Goal: Check status: Check status

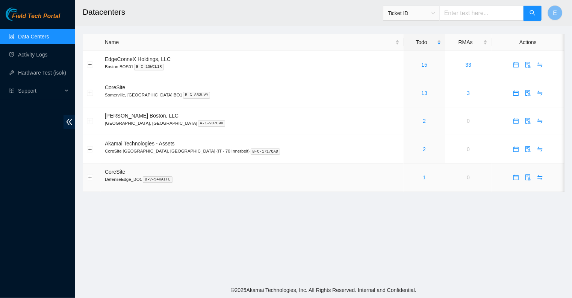
click at [423, 179] on link "1" at bounding box center [424, 177] width 3 height 6
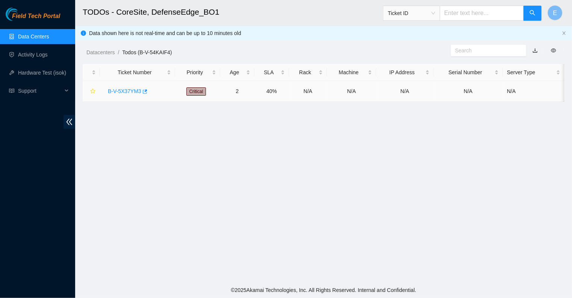
click at [122, 92] on link "B-V-5X37YM3" at bounding box center [124, 91] width 33 height 6
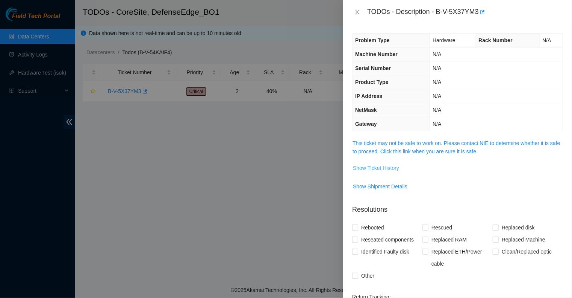
click at [384, 164] on span "Show Ticket History" at bounding box center [376, 168] width 46 height 8
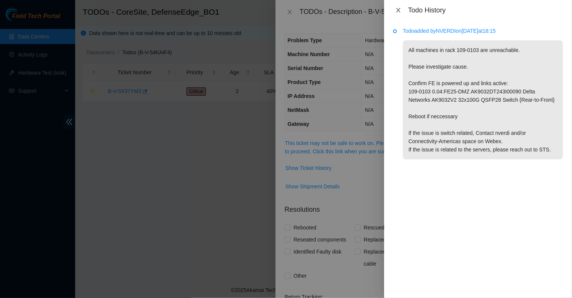
click at [399, 12] on icon "close" at bounding box center [399, 10] width 6 height 6
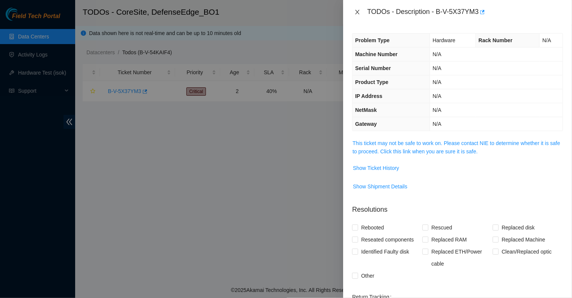
click at [354, 10] on button "Close" at bounding box center [357, 12] width 11 height 7
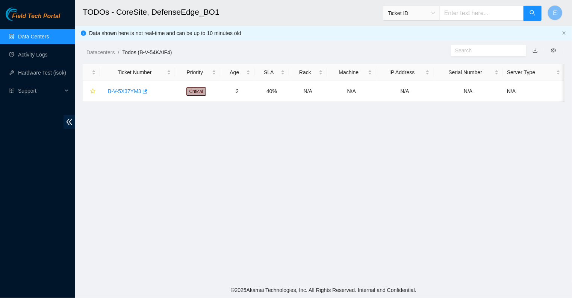
click at [279, 149] on main "TODOs - CoreSite, DefenseEdge_BO1 Ticket ID E Data shown here is not real-time …" at bounding box center [323, 141] width 497 height 282
drag, startPoint x: 106, startPoint y: 93, endPoint x: 143, endPoint y: 95, distance: 37.3
click at [143, 95] on div "B-V-5X37YM3" at bounding box center [137, 91] width 67 height 12
copy link "B-V-5X37YM3"
click at [442, 199] on main "TODOs - CoreSite, DefenseEdge_BO1 Ticket ID E Data shown here is not real-time …" at bounding box center [323, 141] width 497 height 282
